Goal: Task Accomplishment & Management: Use online tool/utility

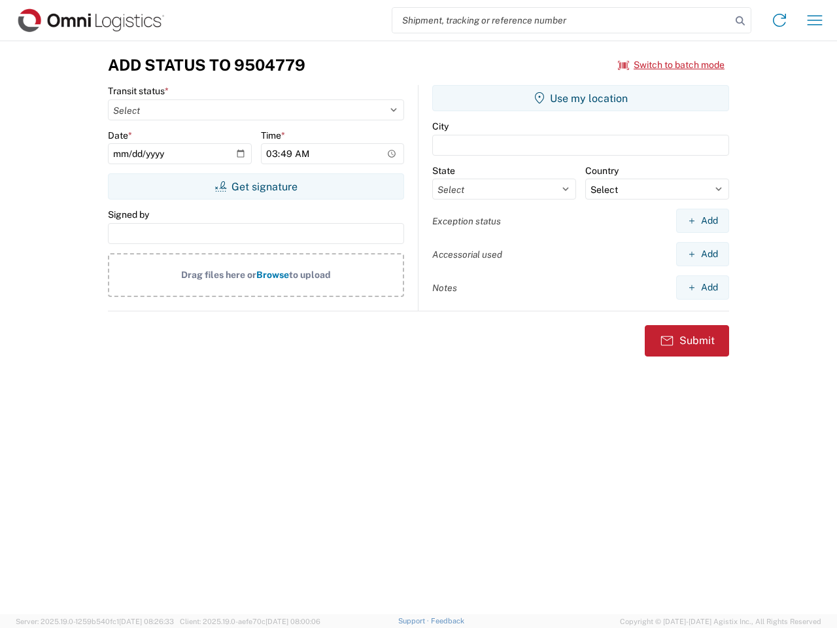
click at [562, 20] on input "search" at bounding box center [561, 20] width 339 height 25
click at [740, 21] on icon at bounding box center [740, 21] width 18 height 18
click at [779, 20] on icon at bounding box center [779, 20] width 21 height 21
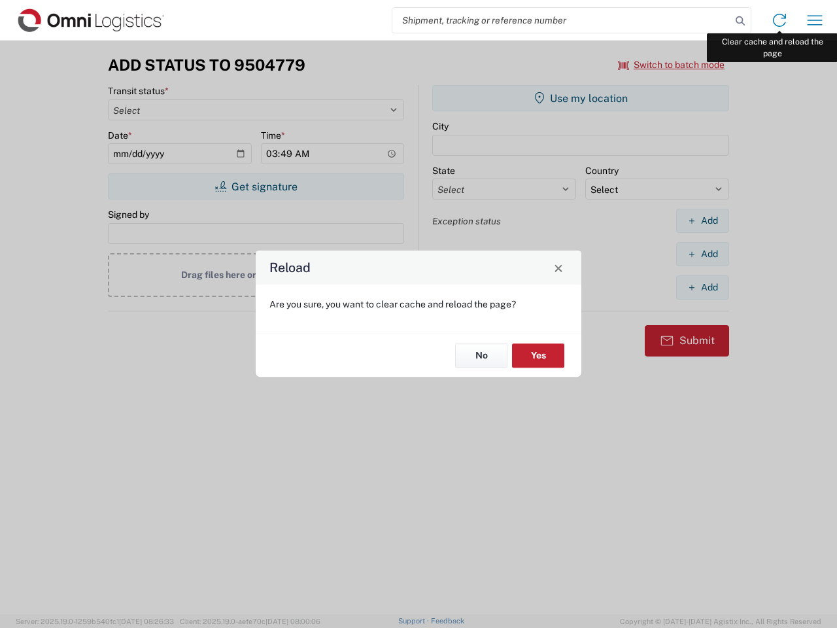
click at [815, 20] on div "Reload Are you sure, you want to clear cache and reload the page? No Yes" at bounding box center [418, 314] width 837 height 628
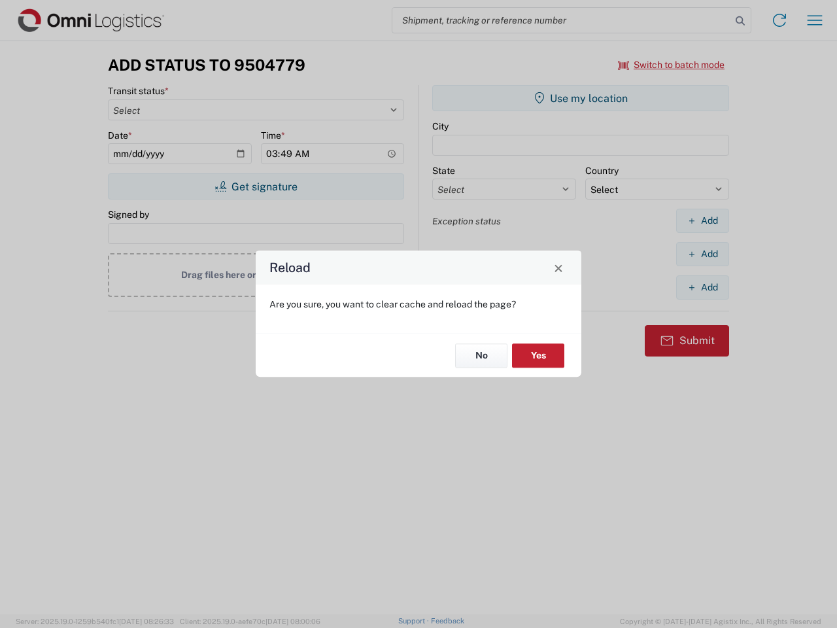
click at [672, 65] on div "Reload Are you sure, you want to clear cache and reload the page? No Yes" at bounding box center [418, 314] width 837 height 628
click at [256, 186] on div "Reload Are you sure, you want to clear cache and reload the page? No Yes" at bounding box center [418, 314] width 837 height 628
click at [581, 98] on div "Reload Are you sure, you want to clear cache and reload the page? No Yes" at bounding box center [418, 314] width 837 height 628
click at [702, 220] on div "Reload Are you sure, you want to clear cache and reload the page? No Yes" at bounding box center [418, 314] width 837 height 628
click at [702, 254] on div "Reload Are you sure, you want to clear cache and reload the page? No Yes" at bounding box center [418, 314] width 837 height 628
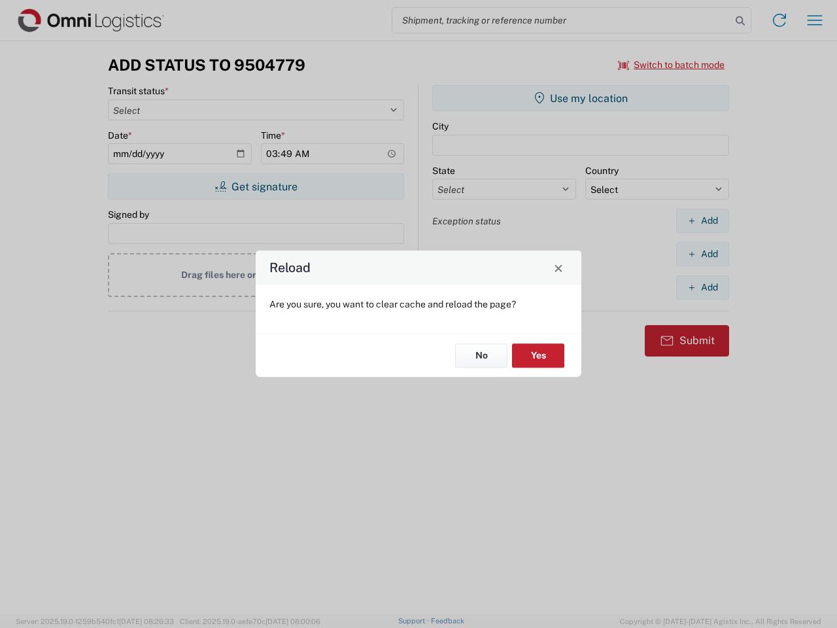
click at [702, 287] on div "Reload Are you sure, you want to clear cache and reload the page? No Yes" at bounding box center [418, 314] width 837 height 628
